Goal: Task Accomplishment & Management: Use online tool/utility

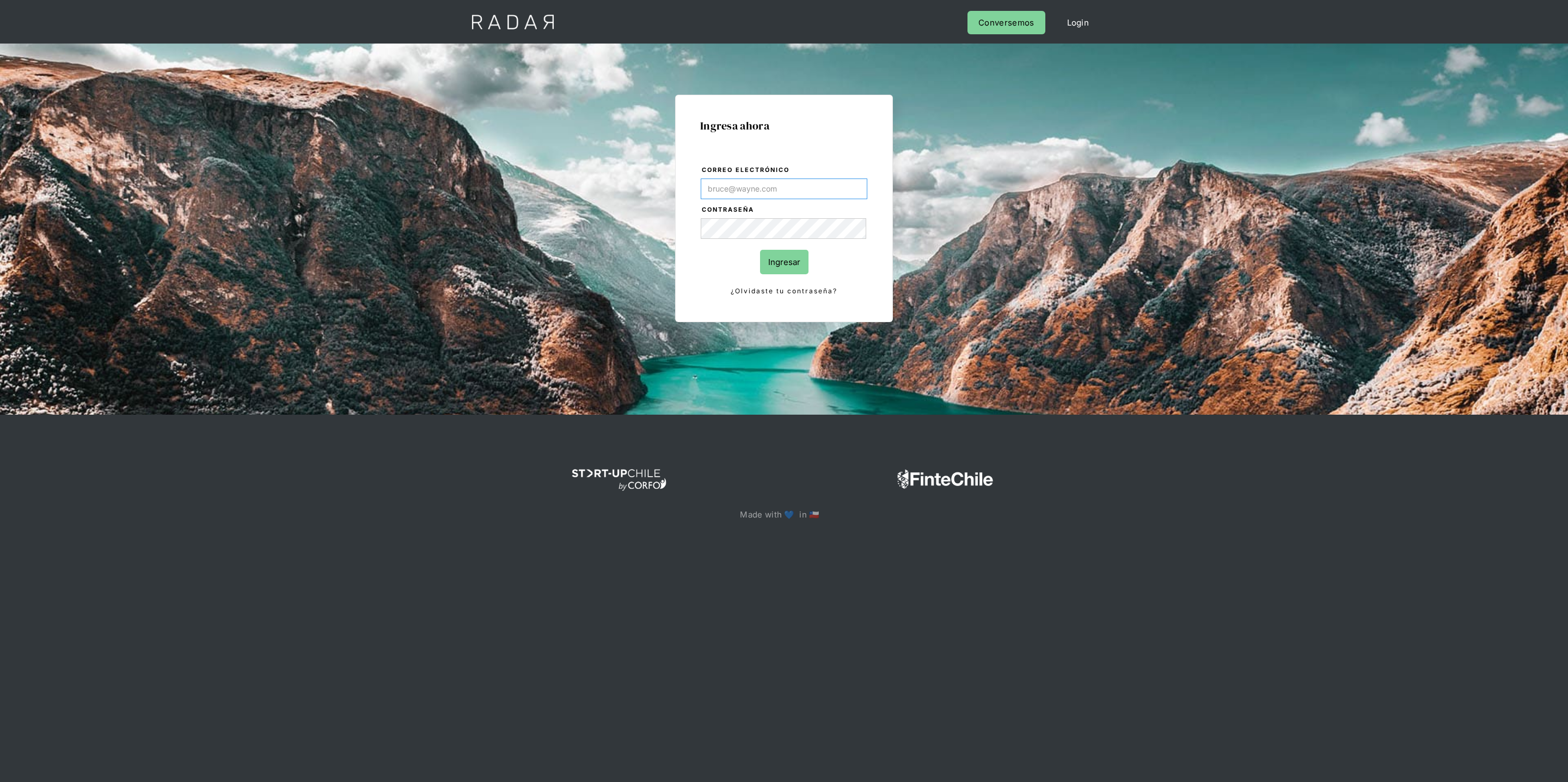
type input "[PERSON_NAME][EMAIL_ADDRESS][DOMAIN_NAME]"
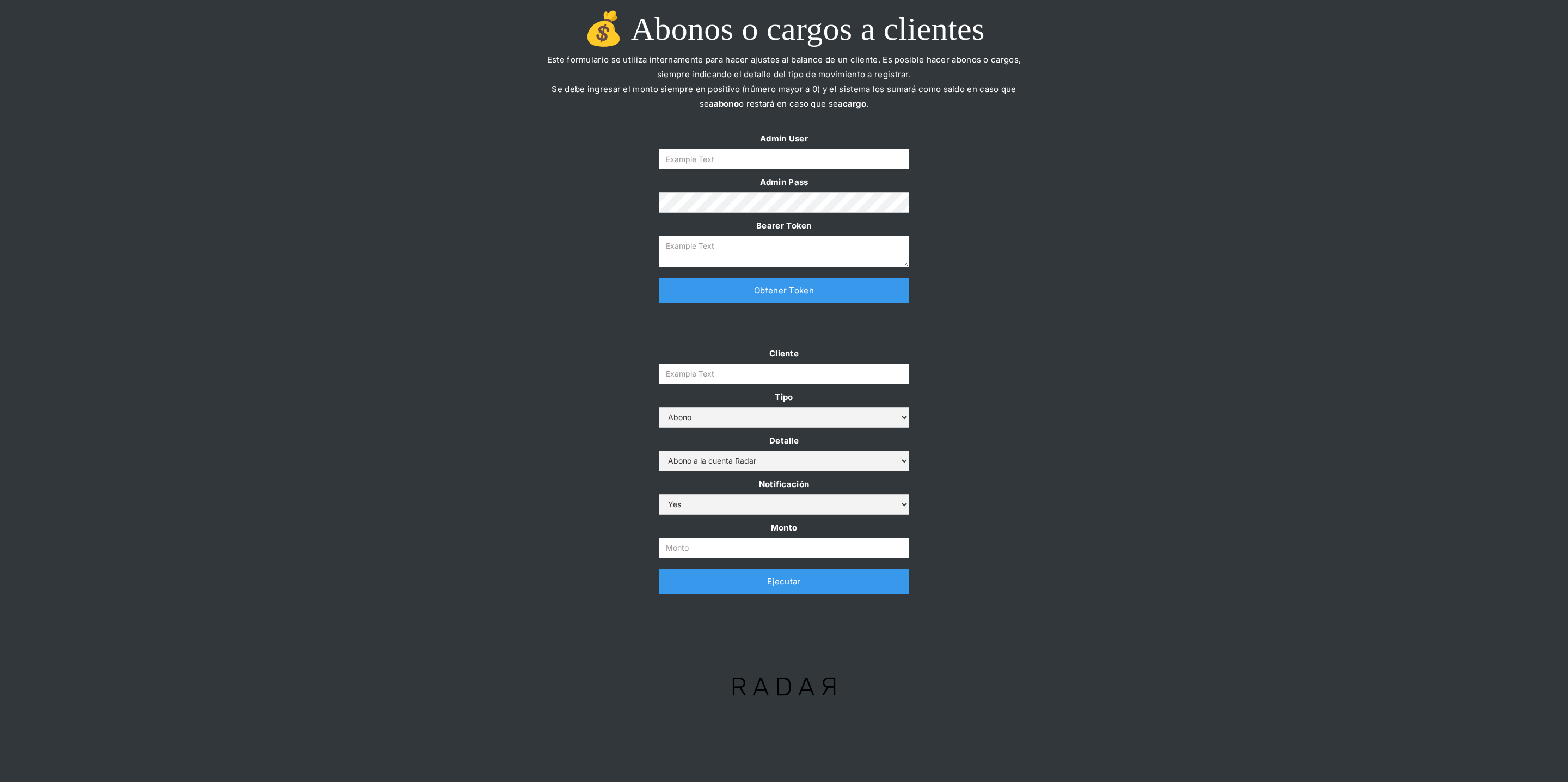
click at [708, 161] on input "Form" at bounding box center [784, 159] width 251 height 21
type input "[PERSON_NAME][EMAIL_ADDRESS][DOMAIN_NAME]"
click at [714, 290] on link "Obtener Token" at bounding box center [784, 290] width 251 height 25
type textarea "eyJhbGciOiJSUzI1NiIsInR5cCI6IkpXVCJ9.eyJkYXRhIjp7ImlkIjoiZGFuaWVsYUBzb21vc3JhZG…"
click at [681, 367] on input "Cliente" at bounding box center [784, 374] width 251 height 21
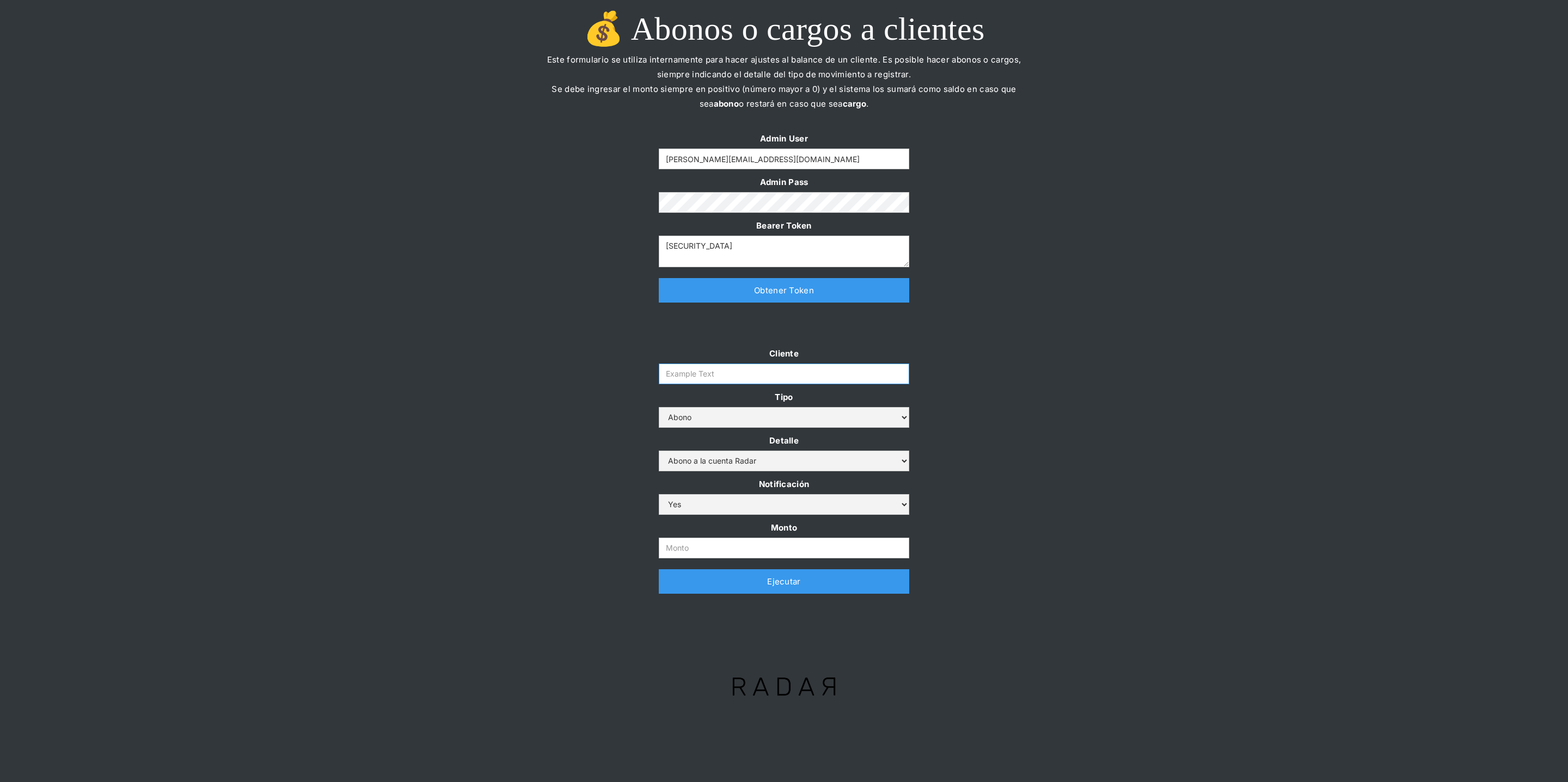
paste input "prontopaga"
type input "prontopaga"
click at [445, 272] on div "Admin User daniela@somosradar.com Admin Pass Bearer Token eyJhbGciOiJSUzI1NiIsI…" at bounding box center [784, 222] width 1568 height 182
click at [686, 549] on input "Monto" at bounding box center [784, 548] width 251 height 21
paste input "$1,200,000,000"
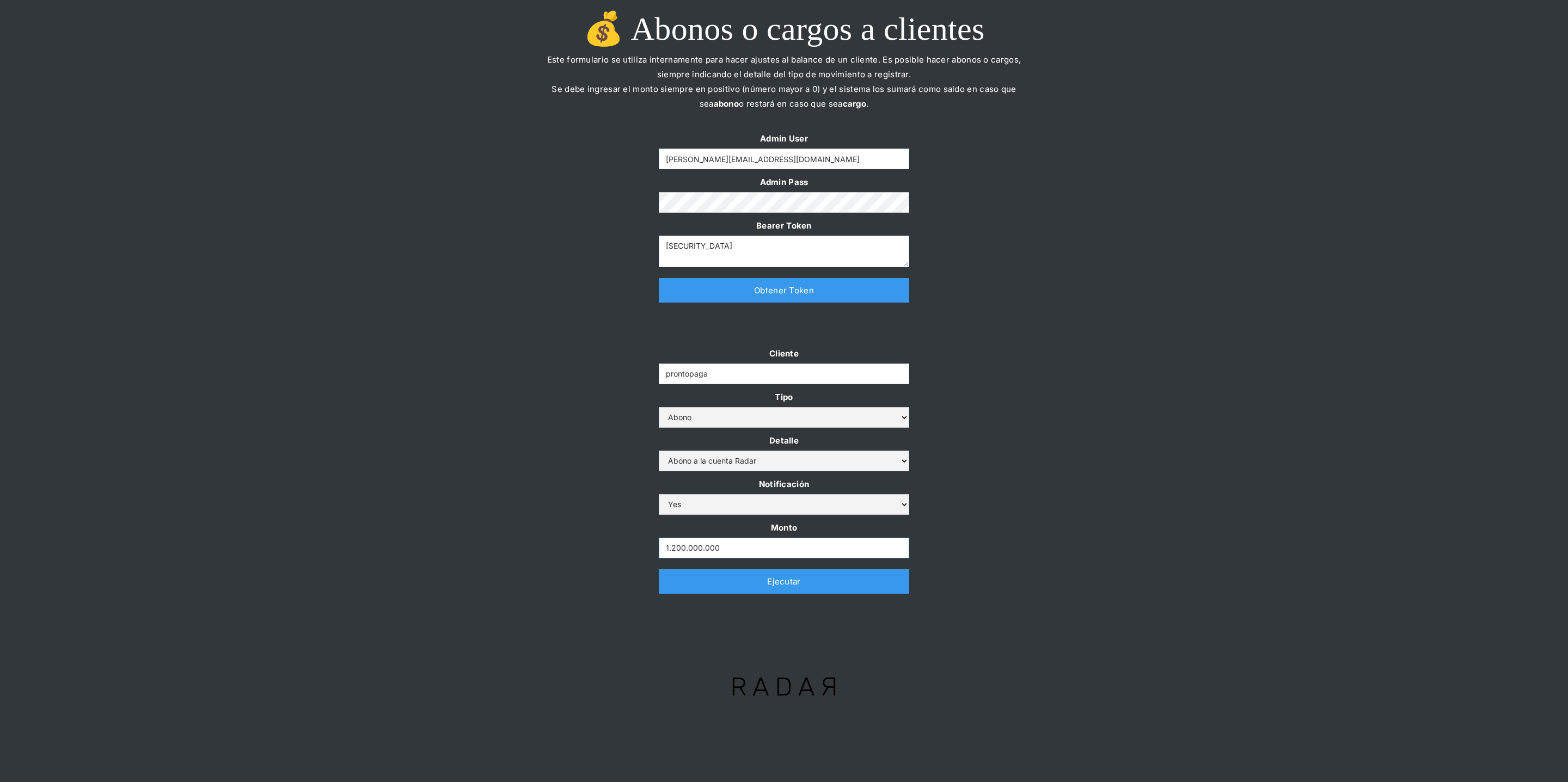
type input "1.200.000.000"
click at [588, 514] on div "Cliente prontopaga Tipo Abono Cargo Detalle Abono a la cuenta Radar Devolución …" at bounding box center [784, 476] width 1568 height 259
click at [450, 479] on div "Cliente prontopaga Tipo Abono Cargo Detalle Abono a la cuenta Radar Devolución …" at bounding box center [784, 476] width 1568 height 259
click at [729, 579] on link "Ejecutar" at bounding box center [784, 581] width 251 height 25
